Goal: Communication & Community: Answer question/provide support

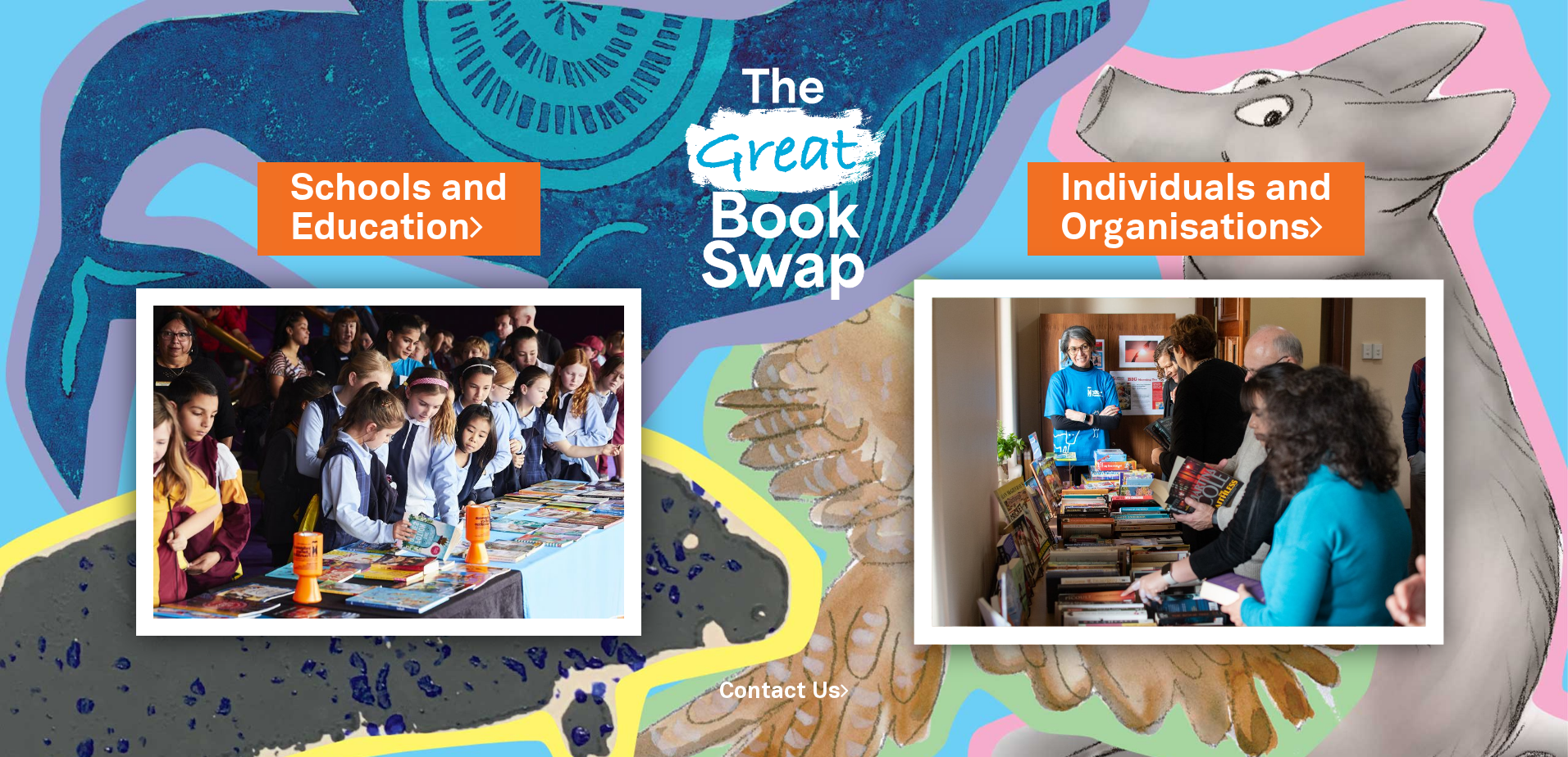
click at [1143, 481] on img at bounding box center [1179, 462] width 530 height 365
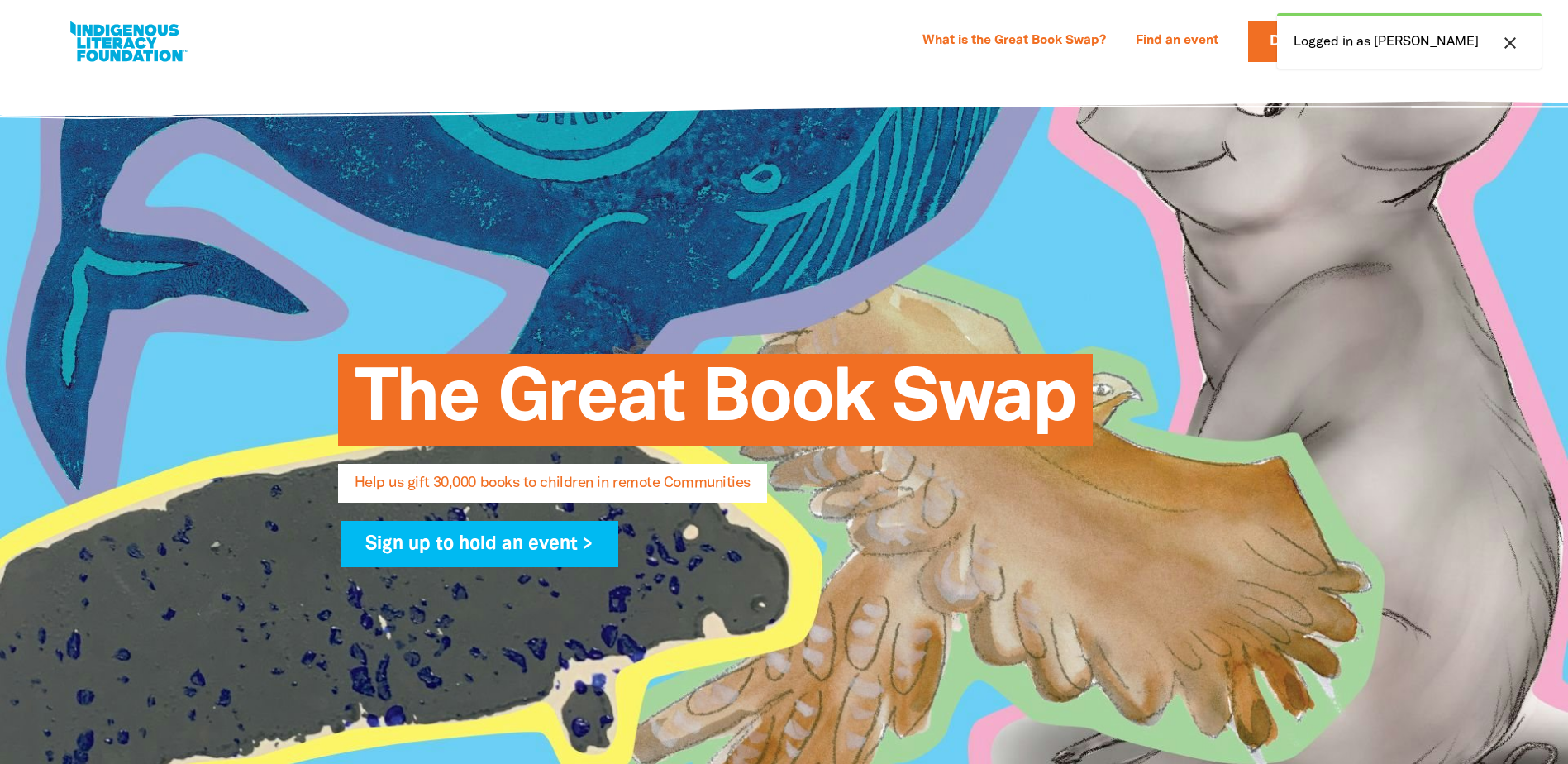
select select "AU"
click at [1509, 44] on icon "close" at bounding box center [1510, 44] width 20 height 20
click at [1228, 34] on link "Find an event" at bounding box center [1177, 42] width 103 height 27
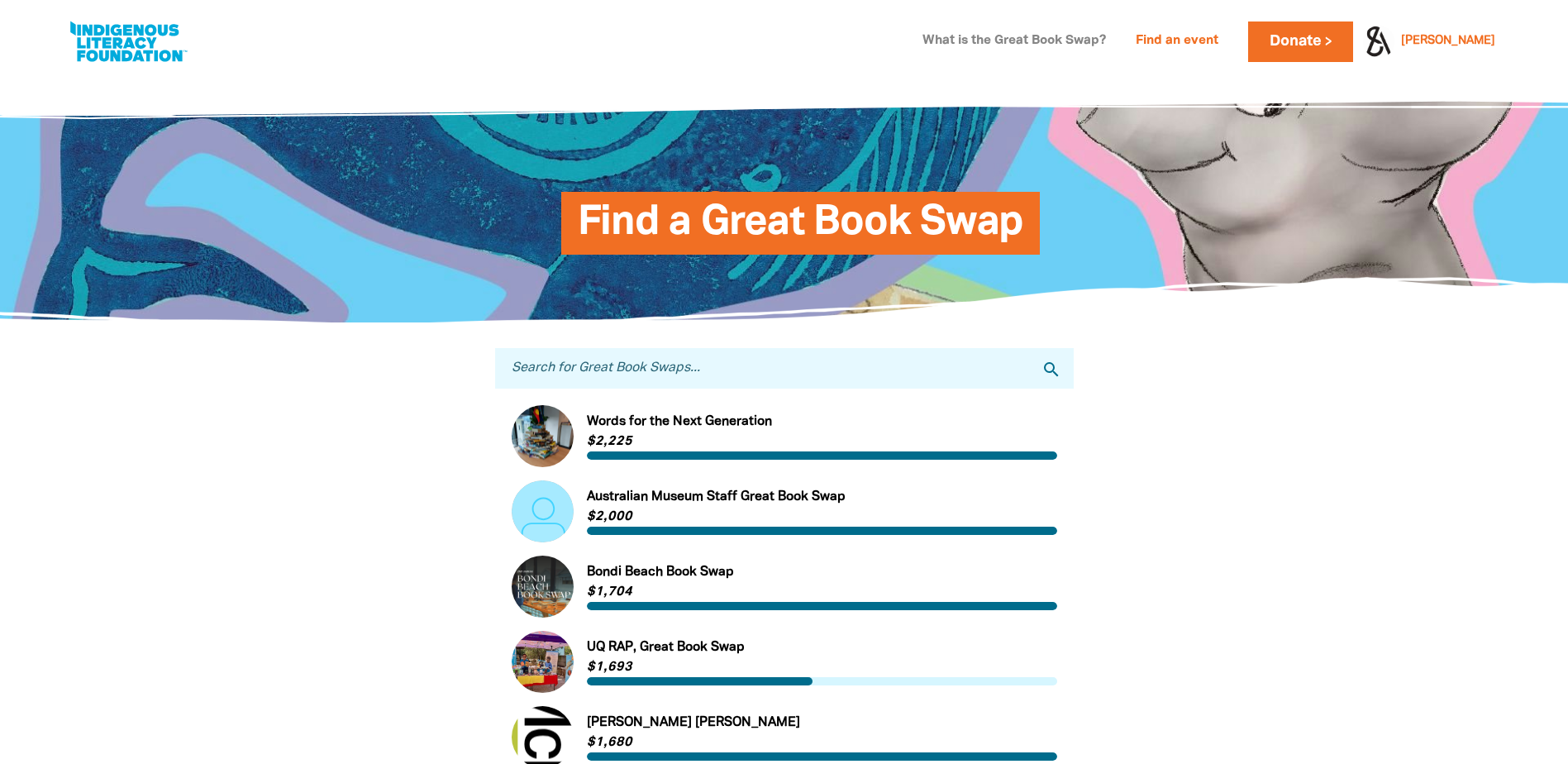
click at [1116, 36] on link "What is the Great Book Swap?" at bounding box center [1014, 42] width 203 height 27
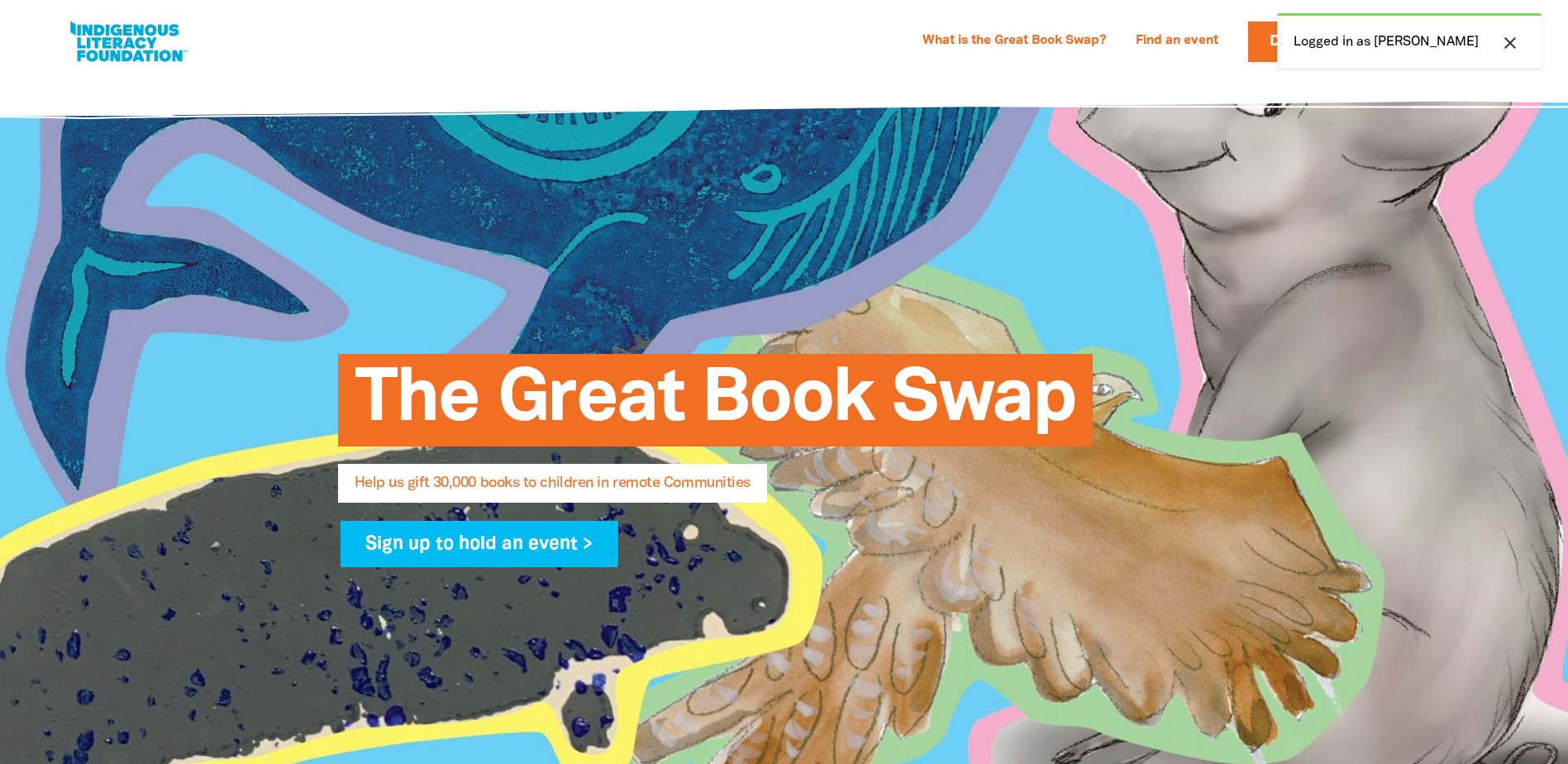
select select "AU"
click at [1516, 44] on icon "close" at bounding box center [1510, 44] width 20 height 20
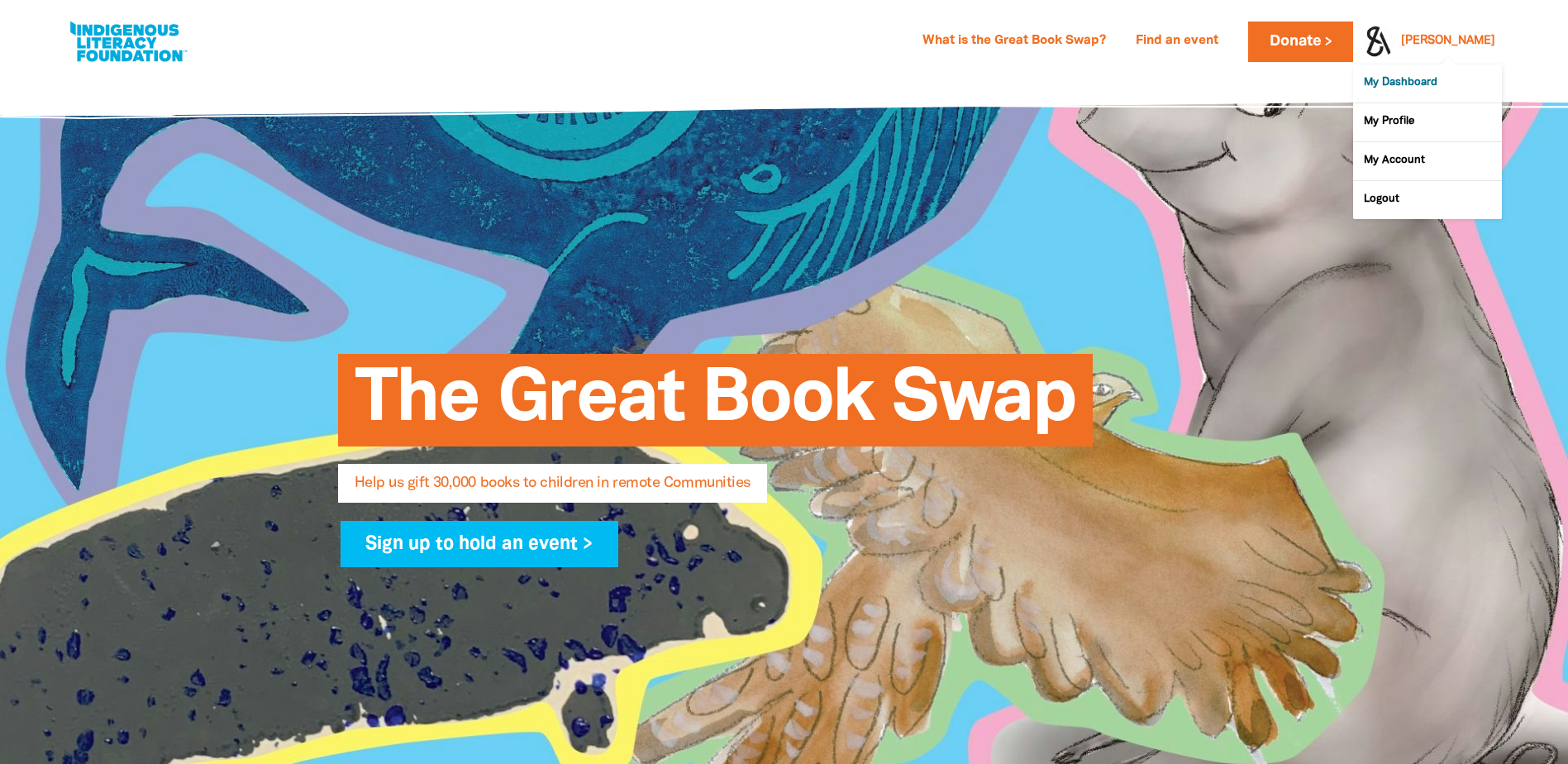
click at [1443, 87] on link "My Dashboard" at bounding box center [1428, 83] width 149 height 38
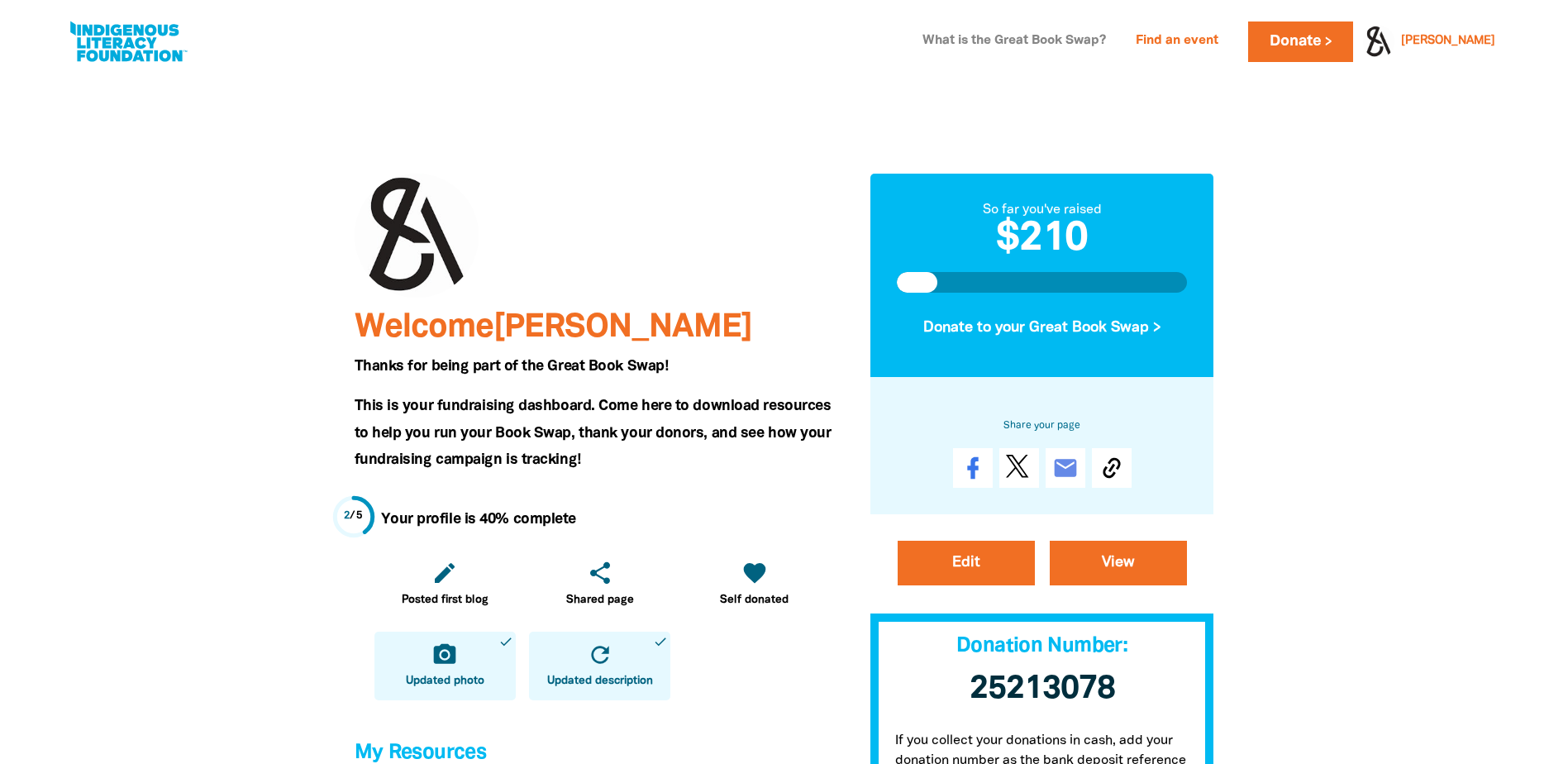
click at [1085, 38] on link "What is the Great Book Swap?" at bounding box center [1014, 42] width 203 height 27
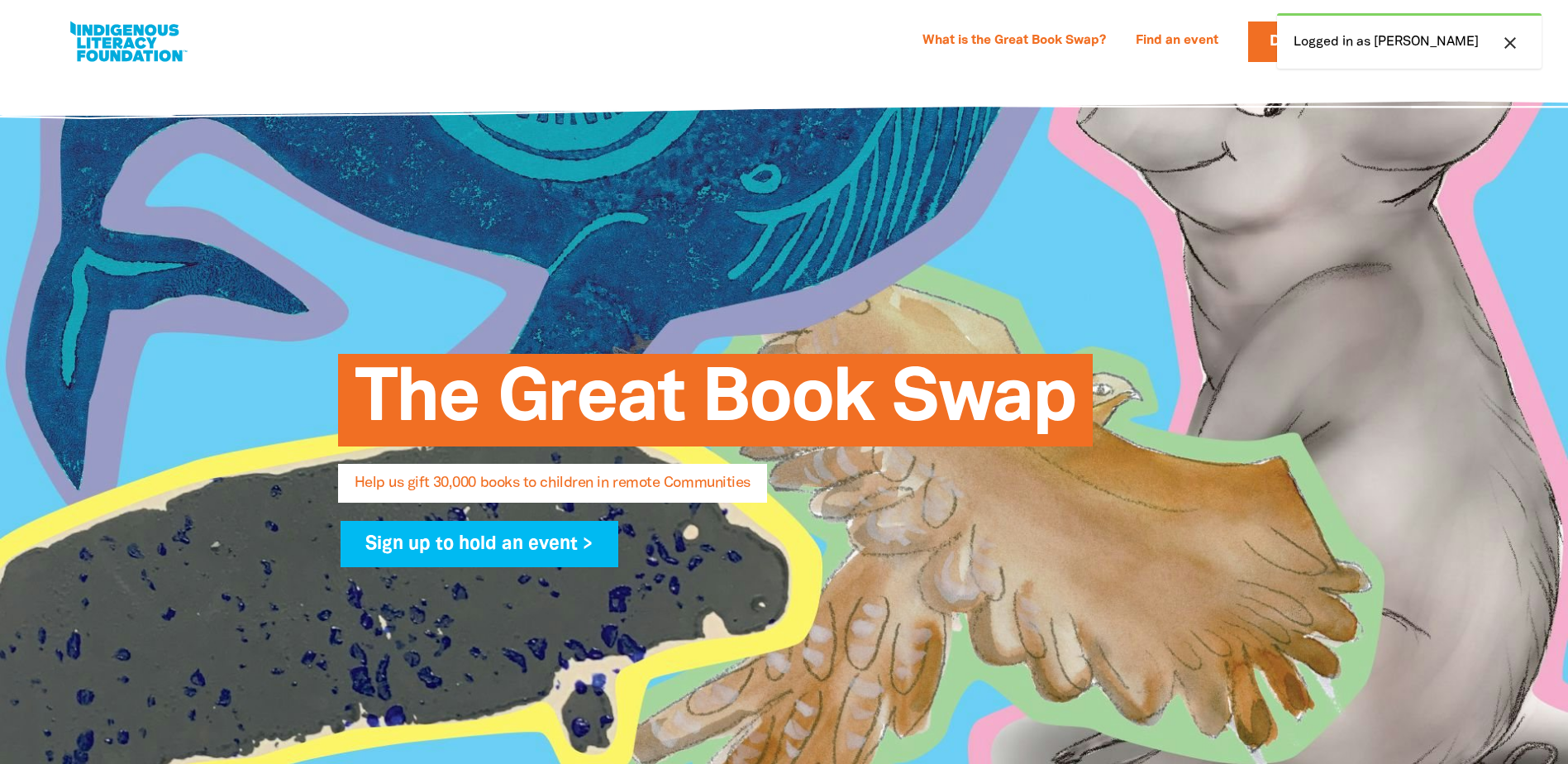
select select "AU"
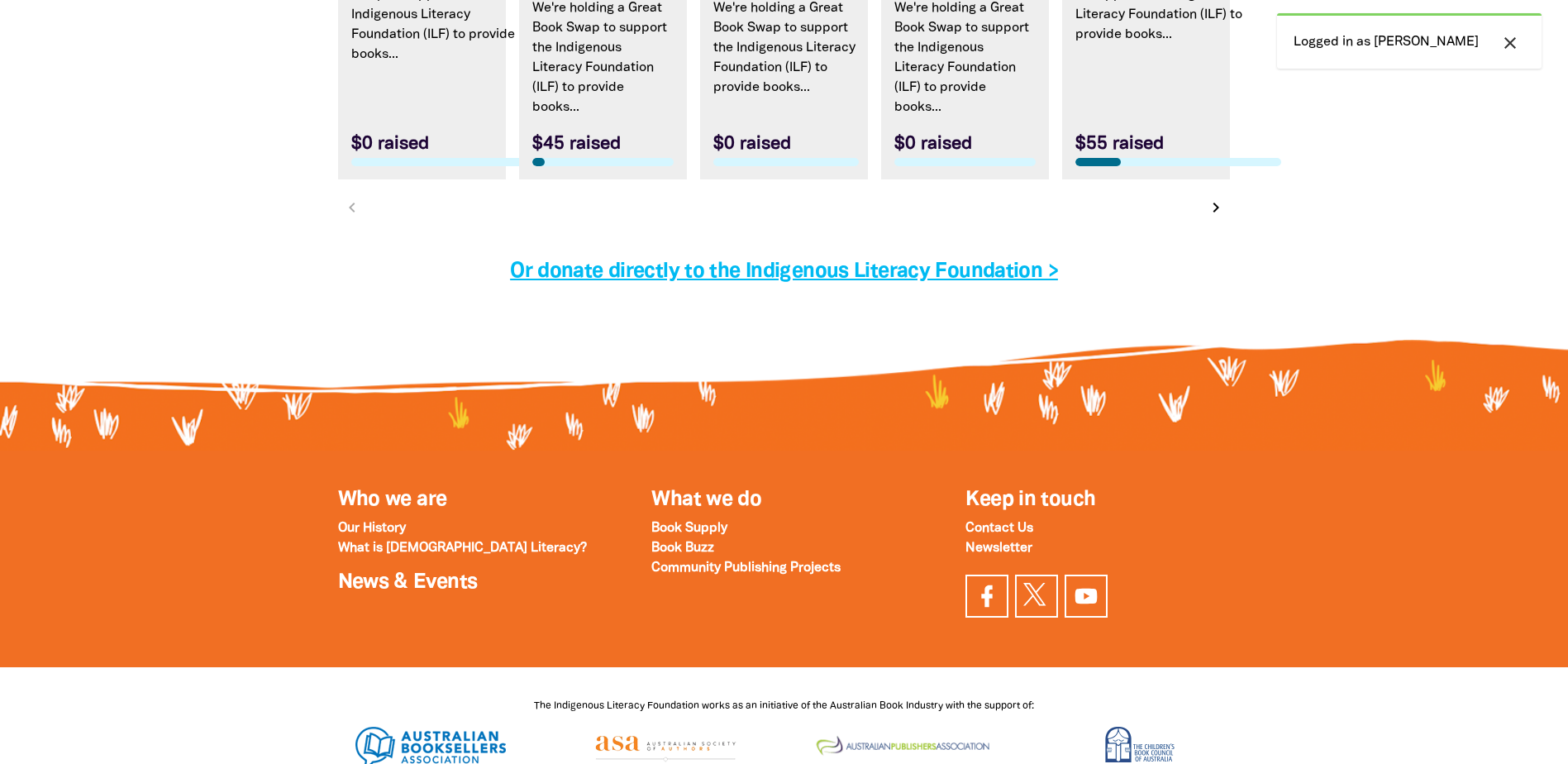
scroll to position [5511, 0]
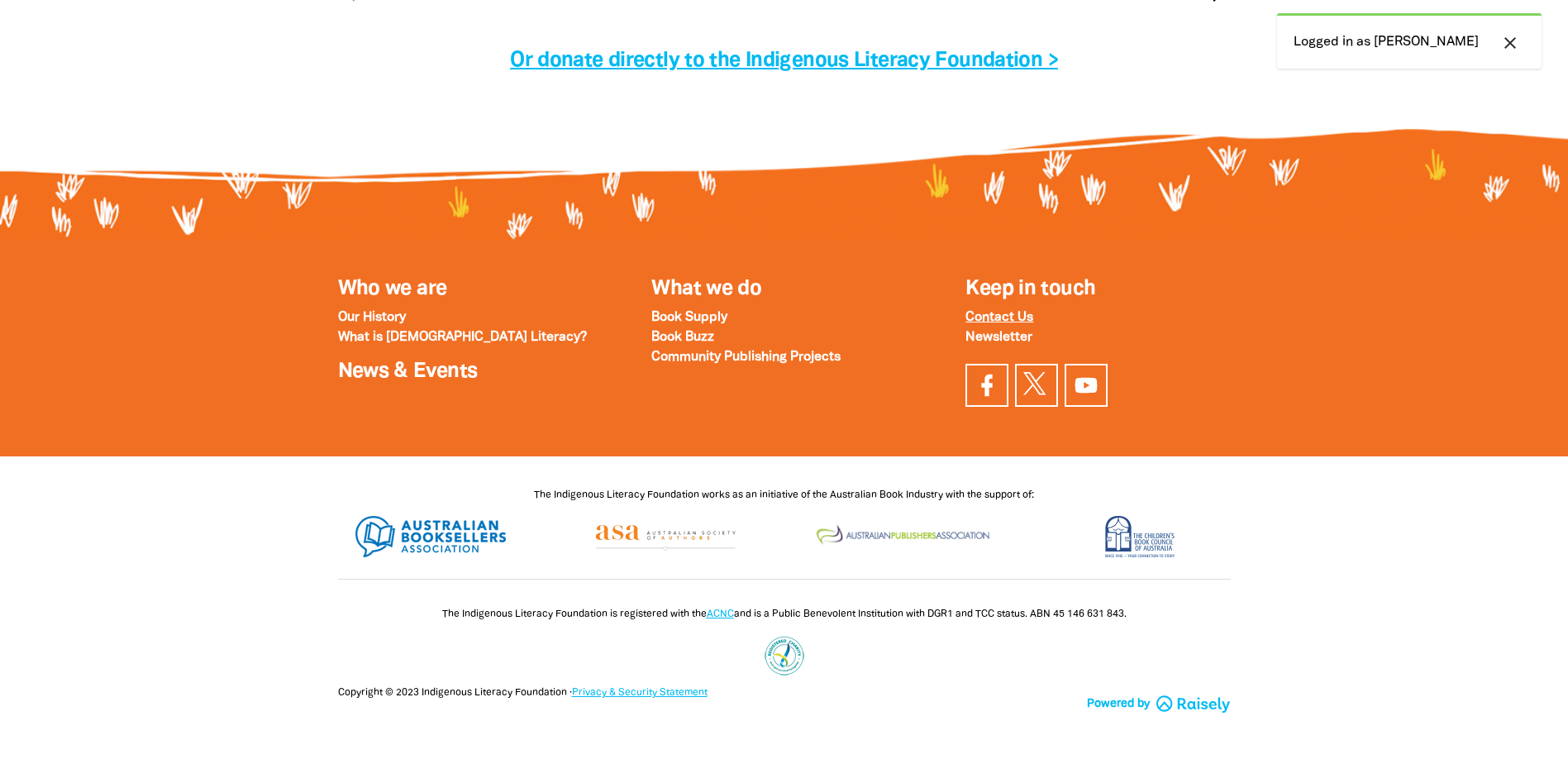
click at [1009, 320] on strong "Contact Us" at bounding box center [999, 318] width 68 height 12
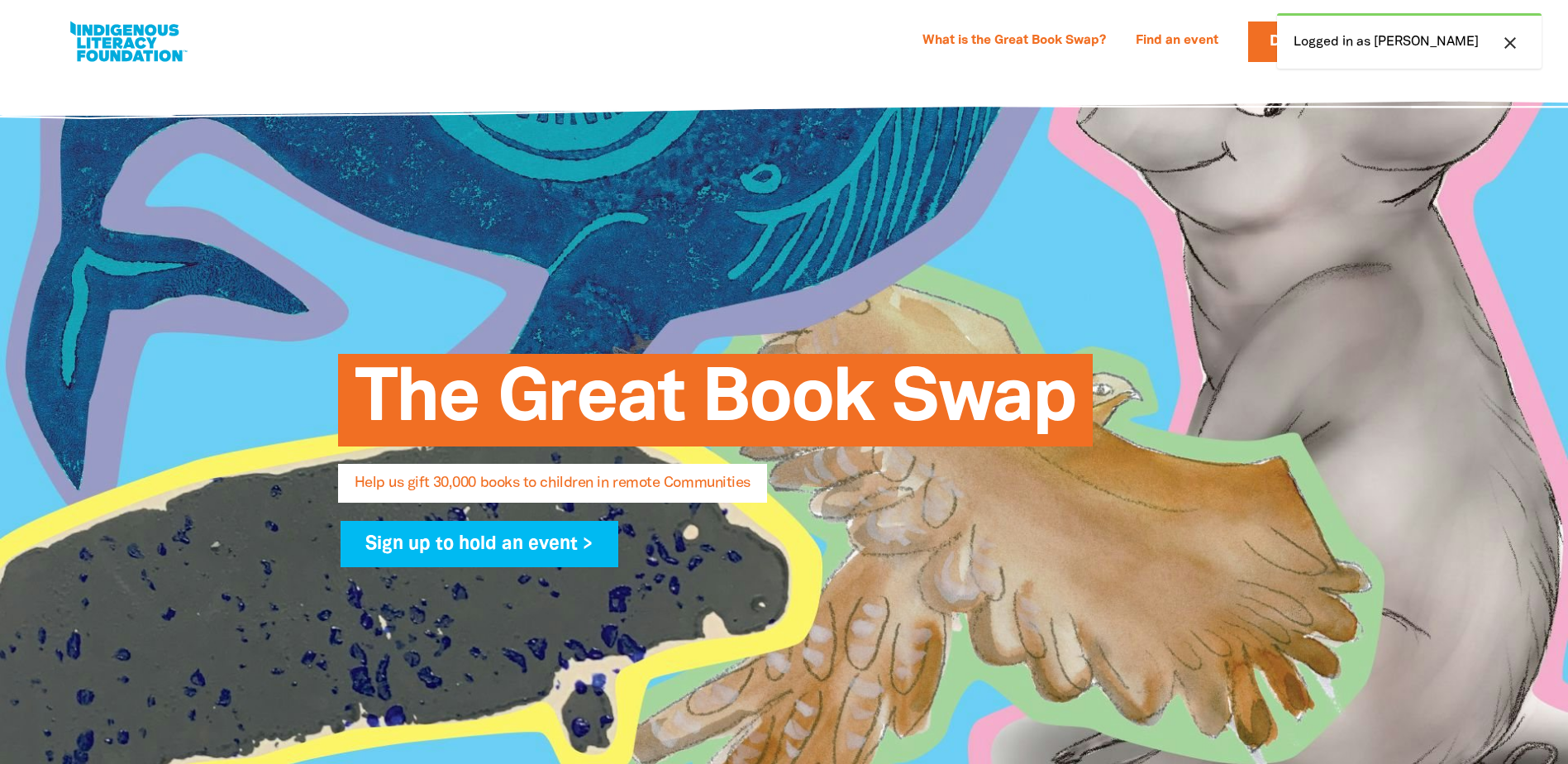
select select "AU"
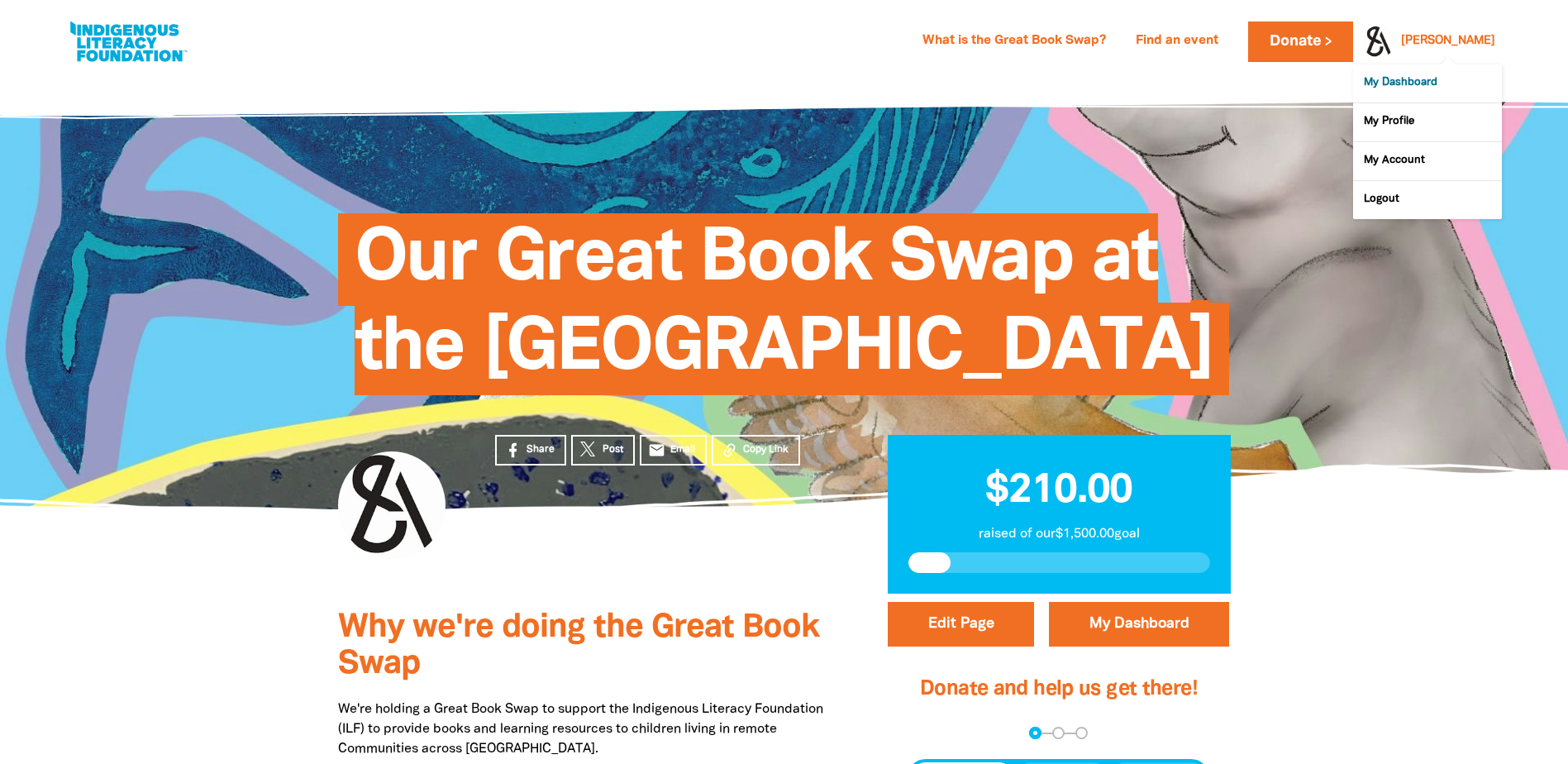
click at [1435, 90] on link "My Dashboard" at bounding box center [1428, 83] width 149 height 38
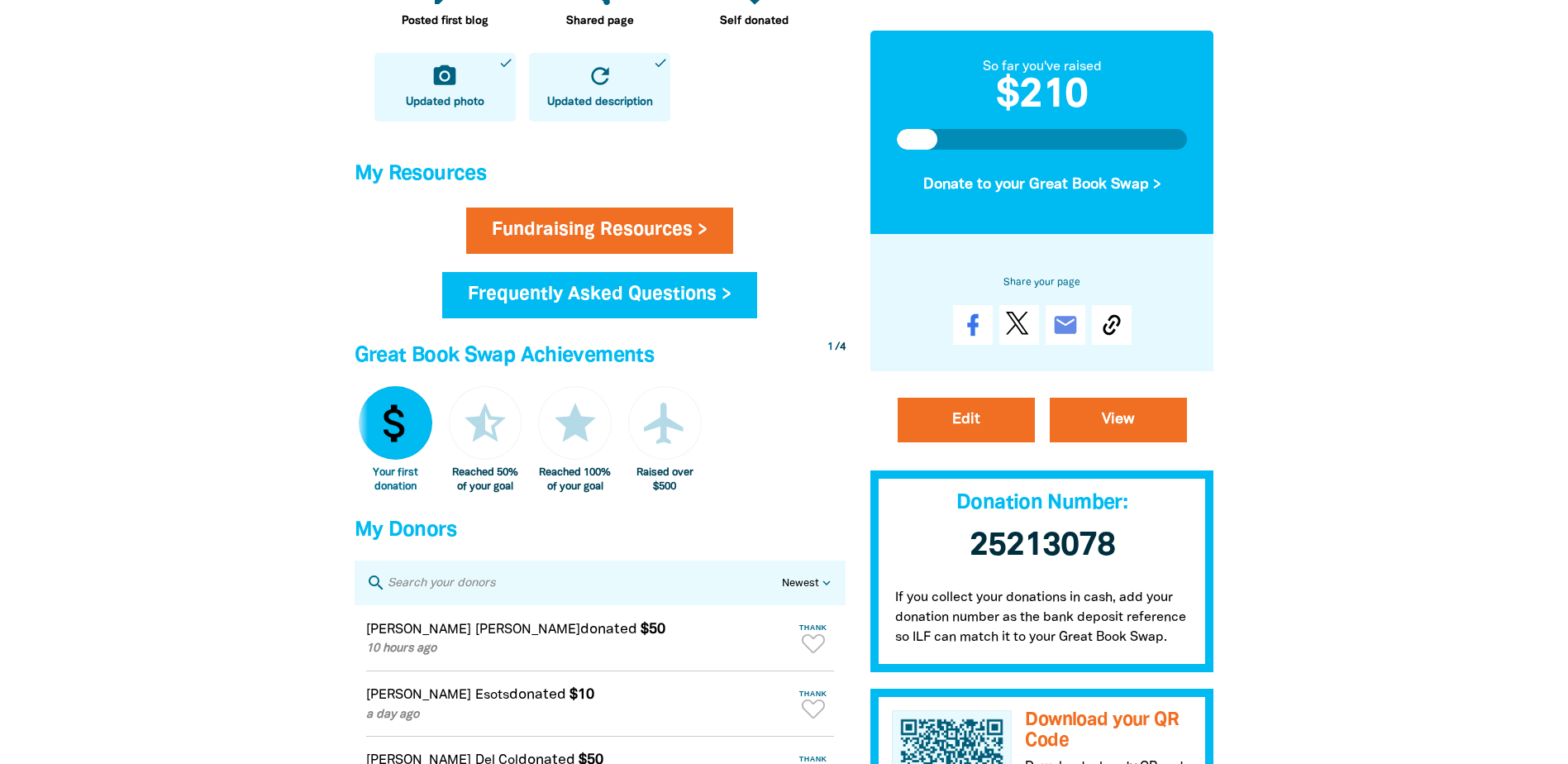
scroll to position [745, 0]
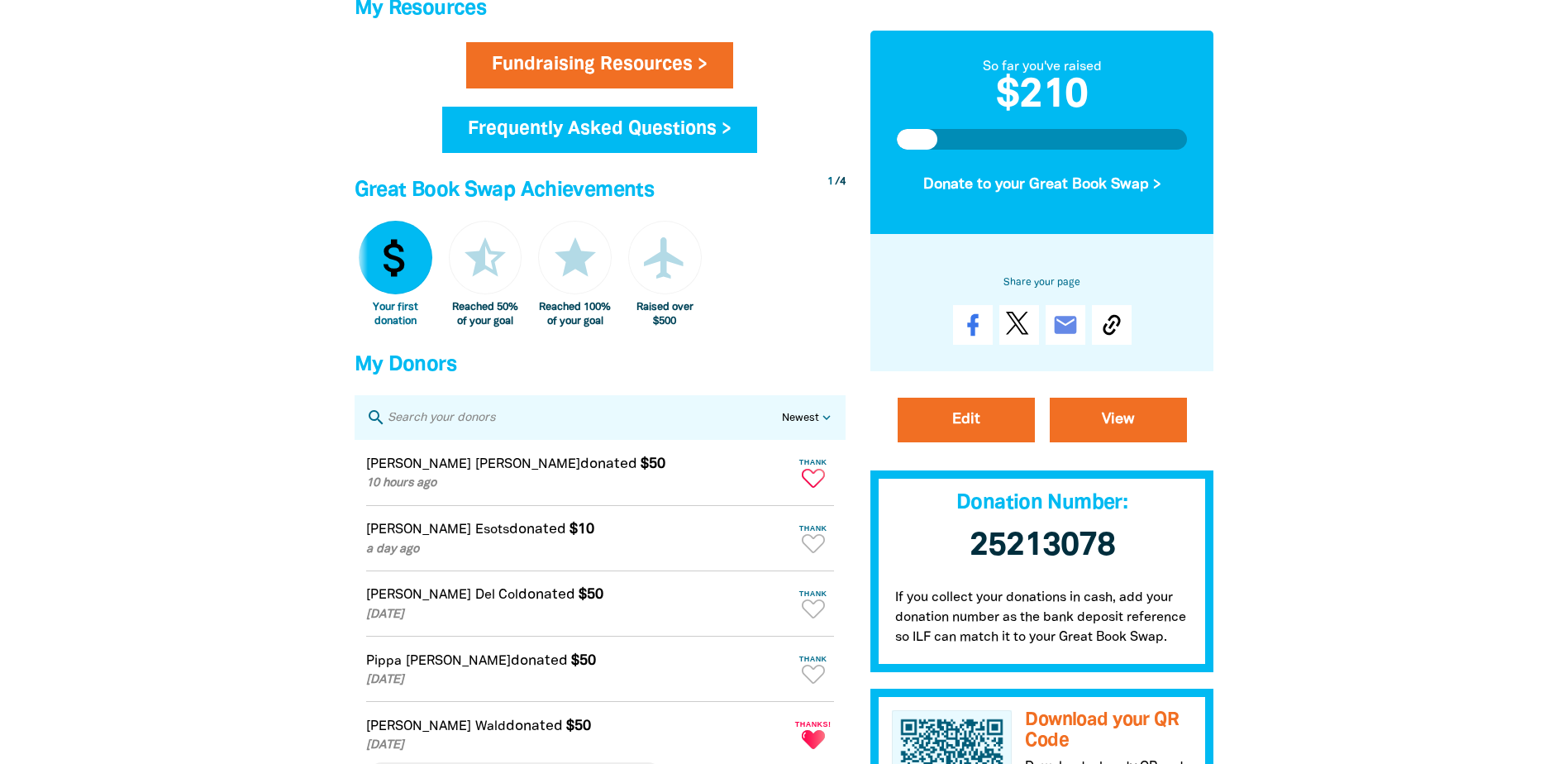
click at [810, 485] on icon "Paginated content" at bounding box center [814, 478] width 23 height 19
type textarea "Thanks [PERSON_NAME] for your donation!"
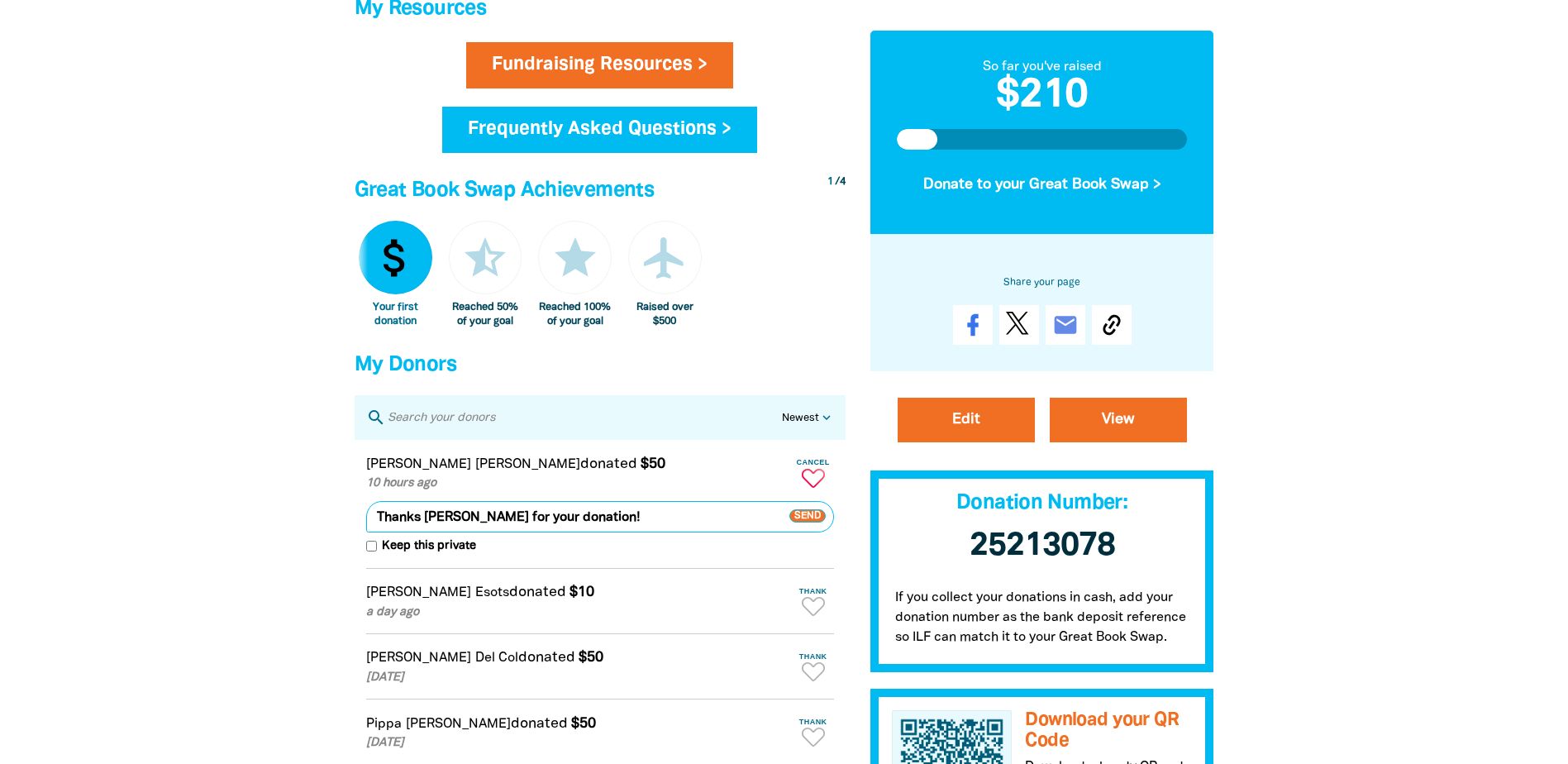
click at [375, 551] on input "Keep this private" at bounding box center [371, 546] width 11 height 11
checkbox input "true"
click at [804, 523] on span "Send" at bounding box center [807, 516] width 36 height 13
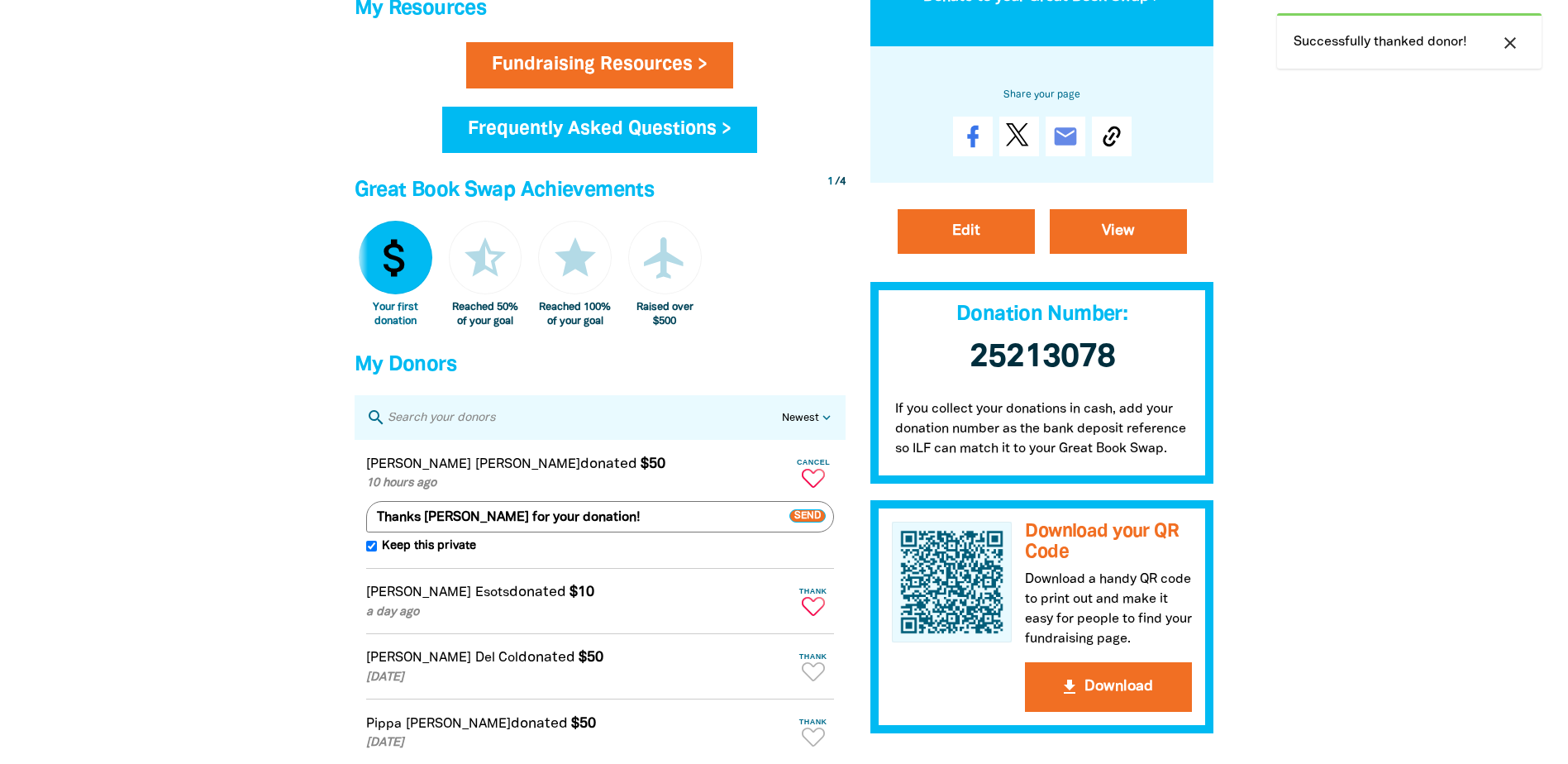
click at [812, 614] on icon "Paginated content" at bounding box center [814, 607] width 23 height 19
type textarea "Thanks [PERSON_NAME] for your donation!"
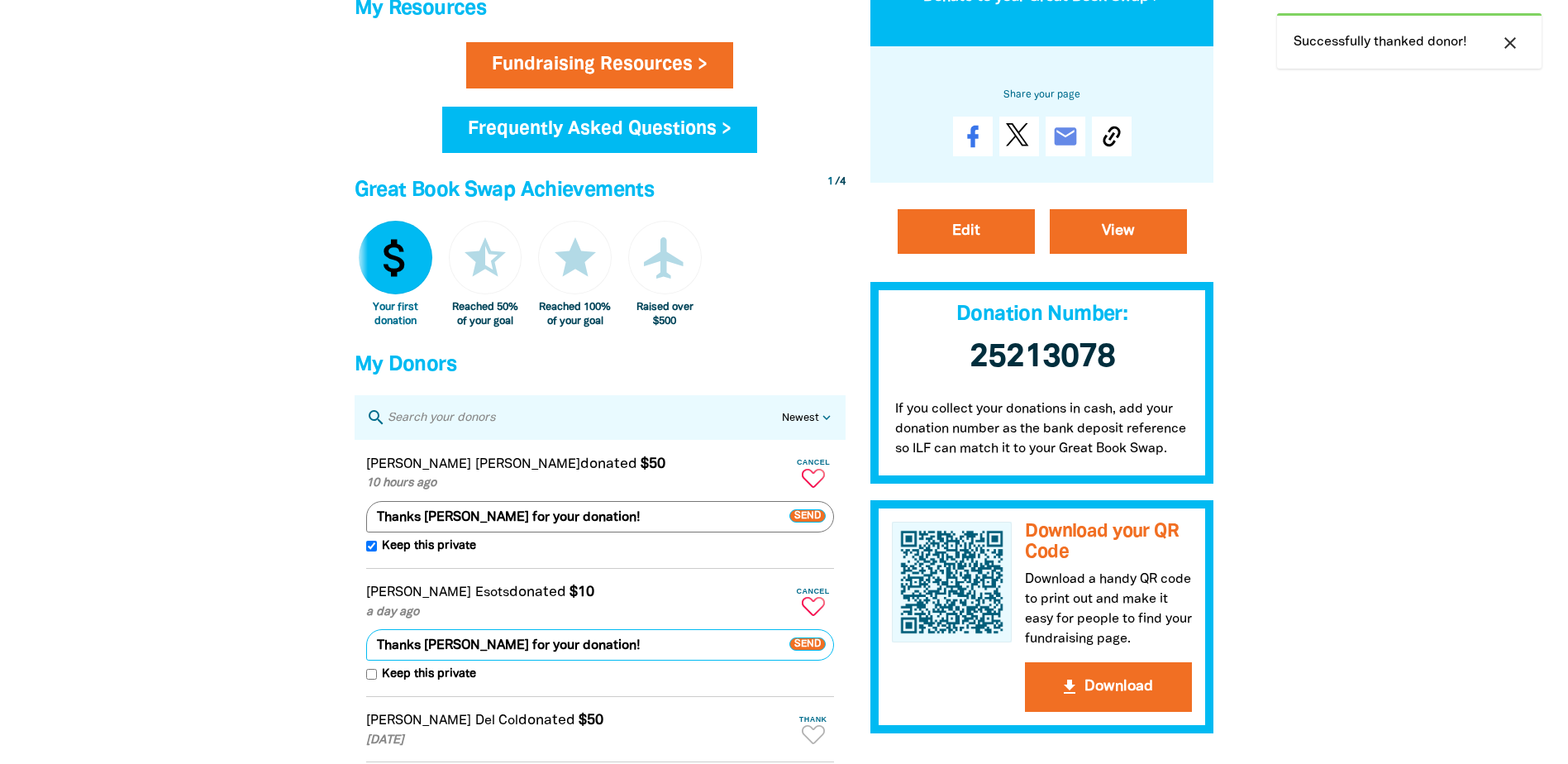
click at [371, 679] on input "Keep this private" at bounding box center [371, 674] width 11 height 11
checkbox input "true"
click at [805, 652] on span "Send" at bounding box center [807, 645] width 36 height 13
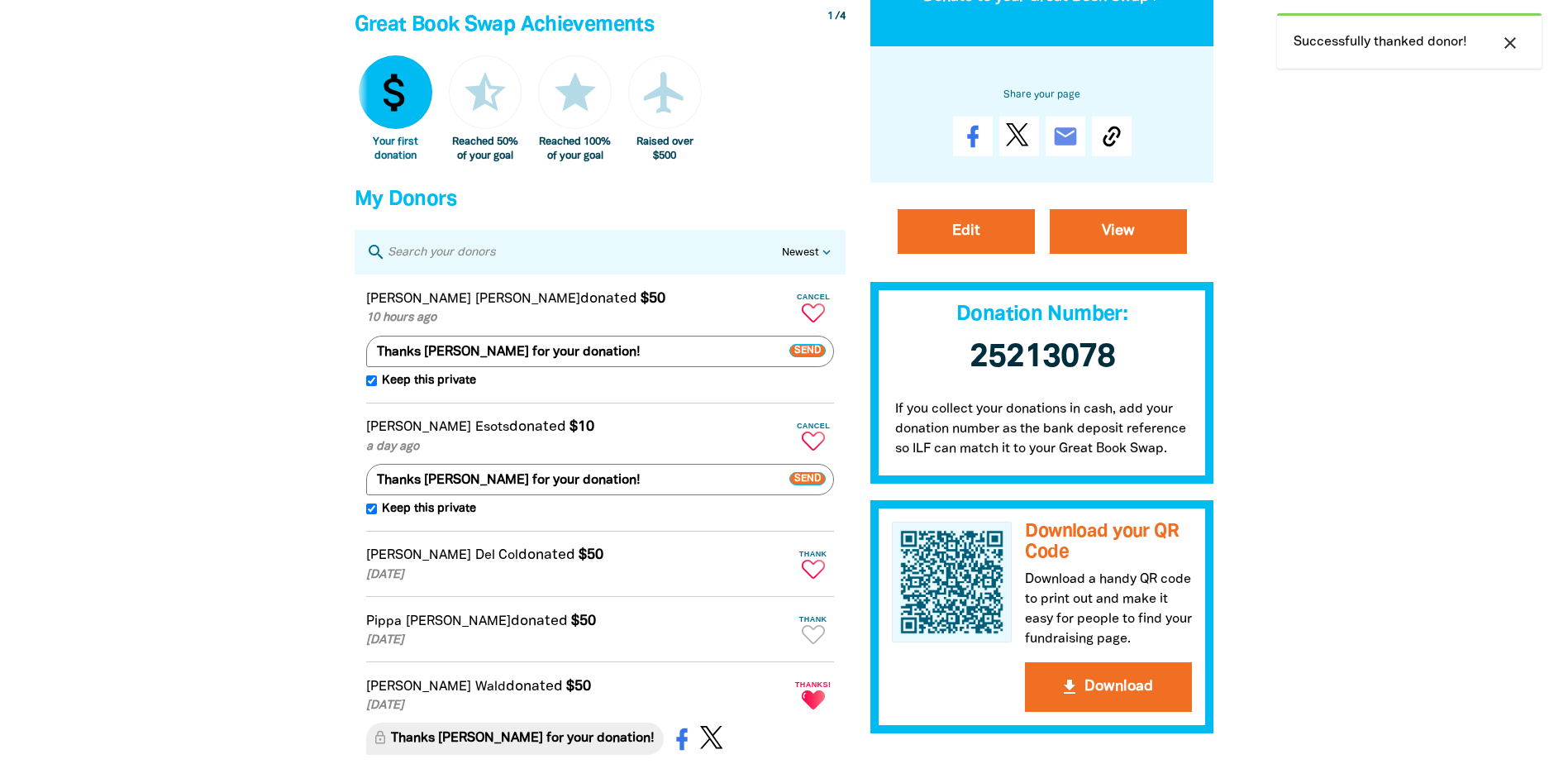
click at [814, 579] on icon "Paginated content" at bounding box center [814, 569] width 23 height 19
type textarea "Thanks [PERSON_NAME] for your donation!"
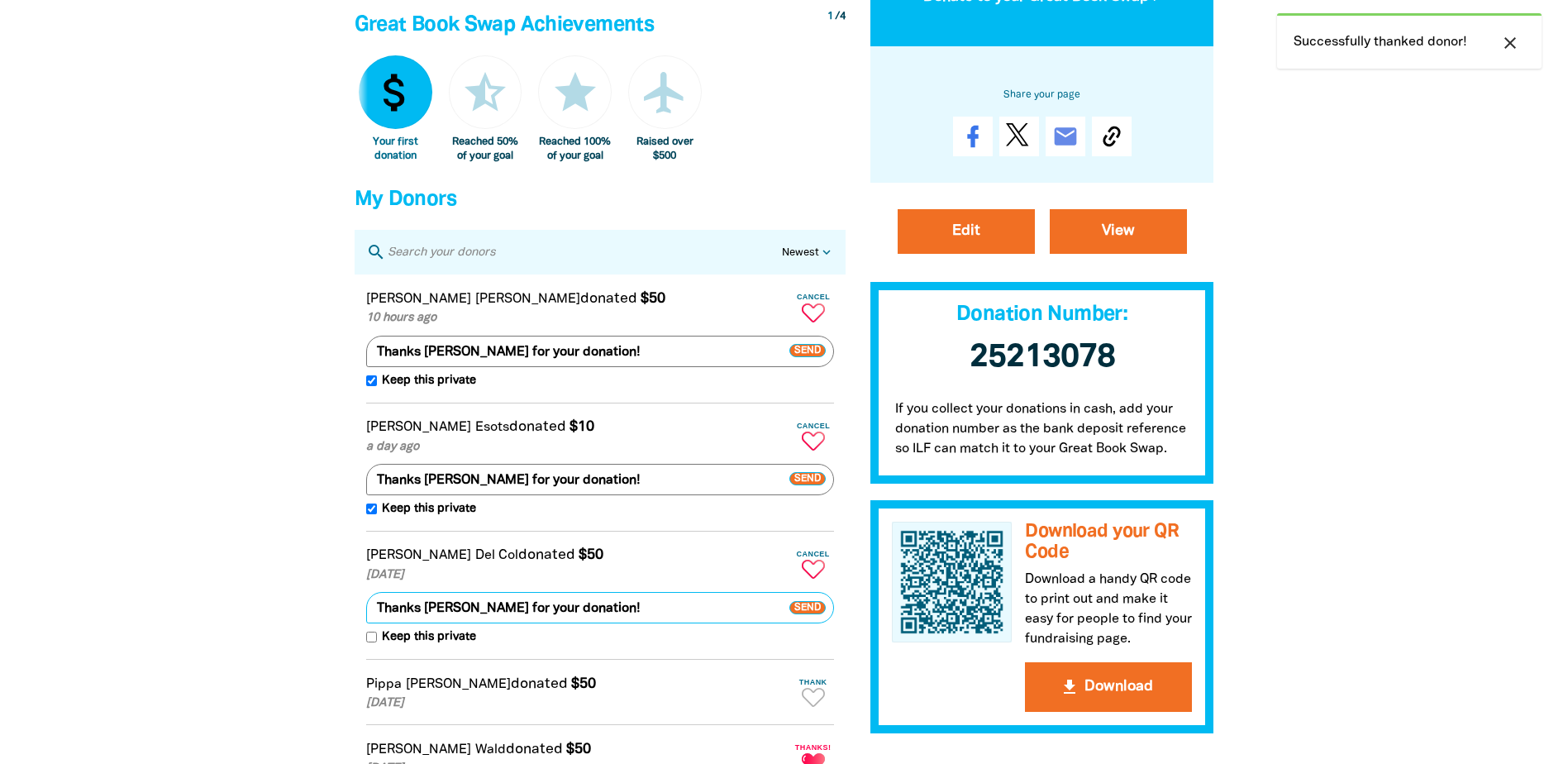
click at [369, 643] on input "Keep this private" at bounding box center [371, 637] width 11 height 11
checkbox input "true"
click at [805, 614] on span "Send" at bounding box center [807, 608] width 36 height 13
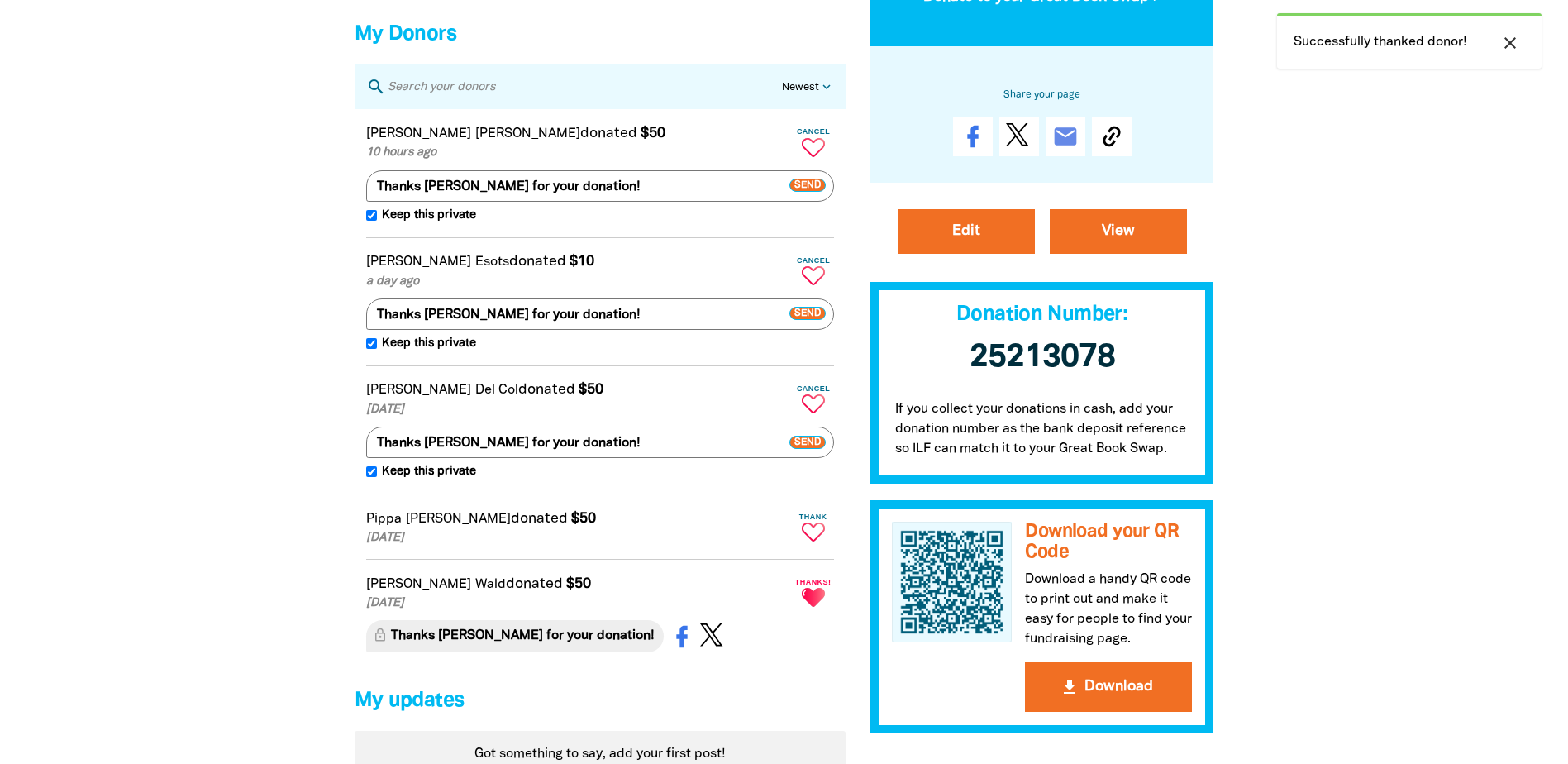
click at [810, 539] on icon "Paginated content" at bounding box center [814, 532] width 23 height 19
type textarea "Thanks Pippa for your donation!"
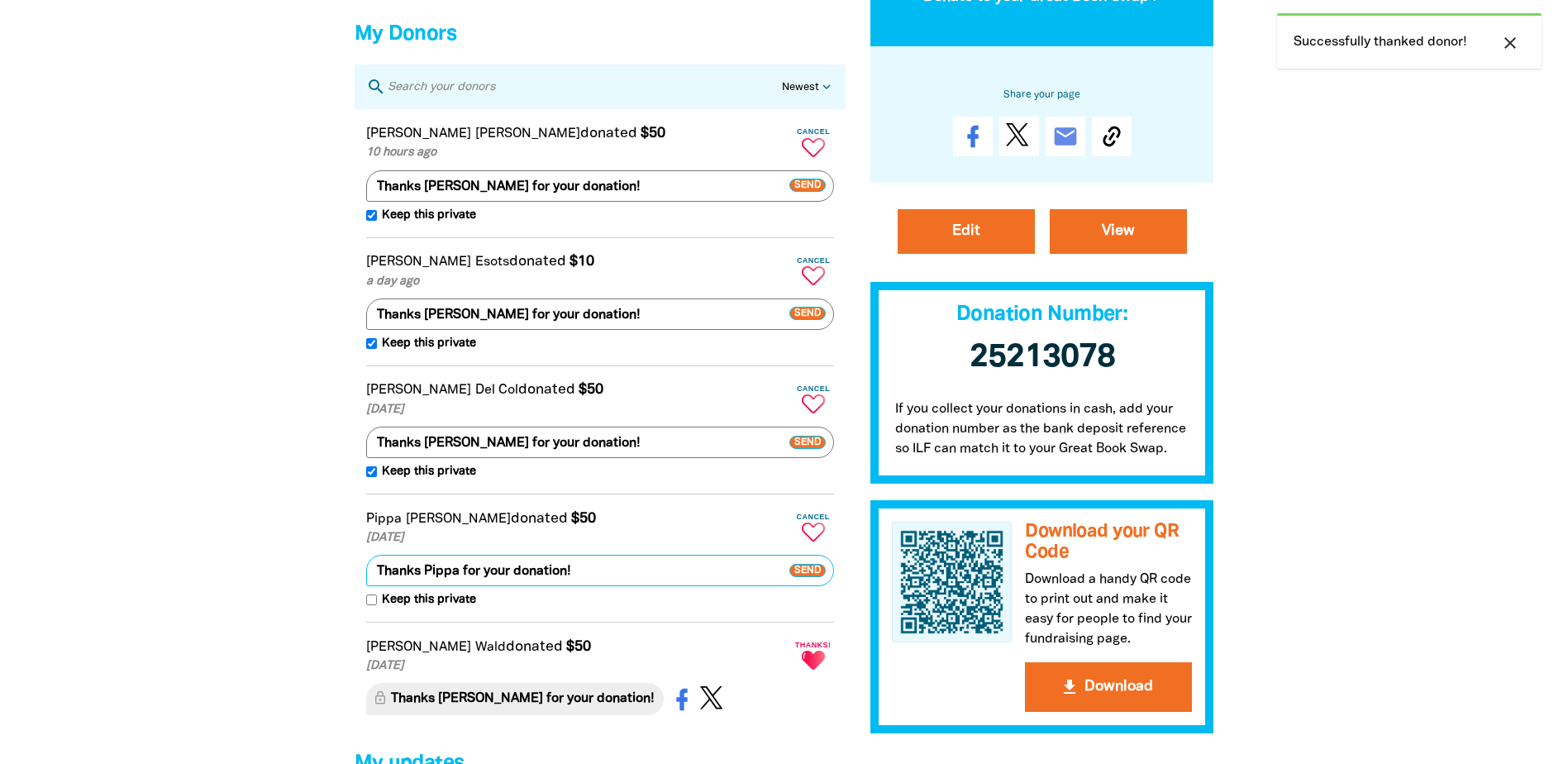
click at [371, 606] on input "Keep this private" at bounding box center [371, 600] width 11 height 11
checkbox input "true"
click at [819, 577] on span "Send" at bounding box center [807, 571] width 36 height 13
click at [802, 577] on span "Send" at bounding box center [807, 571] width 36 height 13
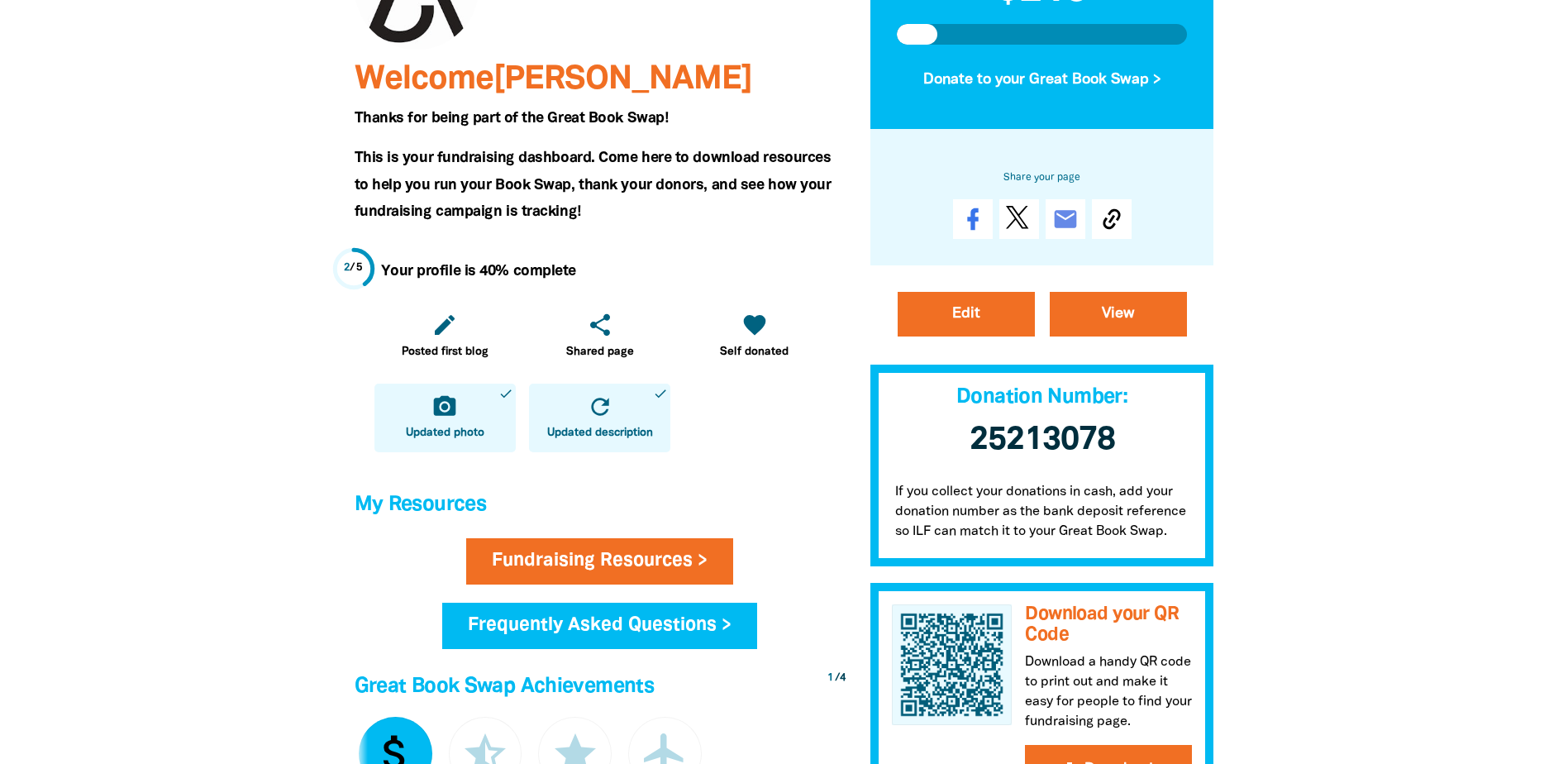
scroll to position [0, 0]
